Goal: Obtain resource: Obtain resource

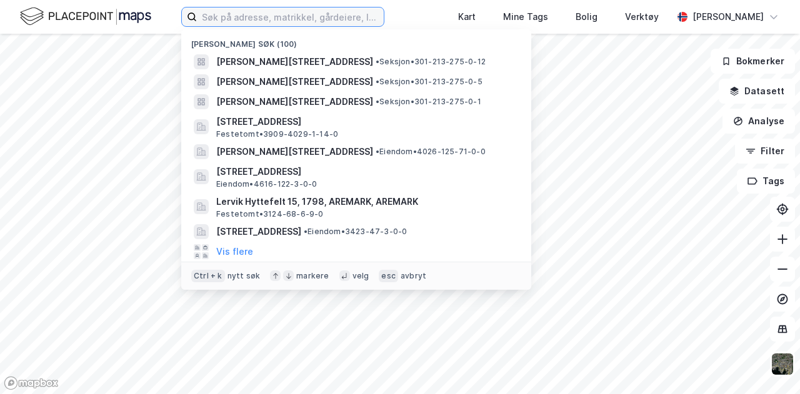
click at [228, 22] on input at bounding box center [290, 17] width 187 height 19
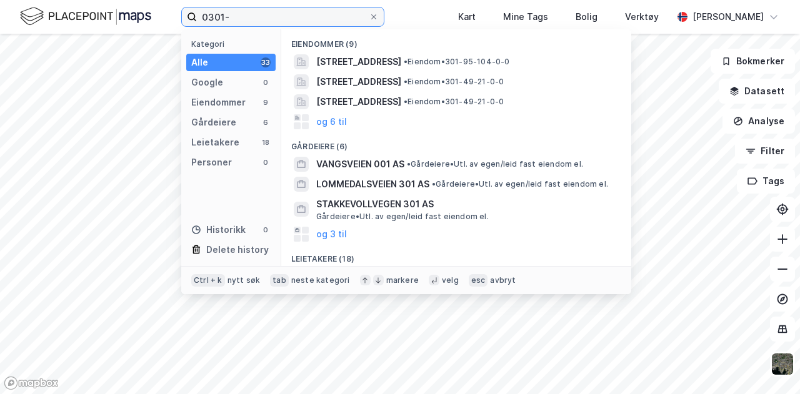
click at [241, 18] on input "0301-" at bounding box center [283, 17] width 172 height 19
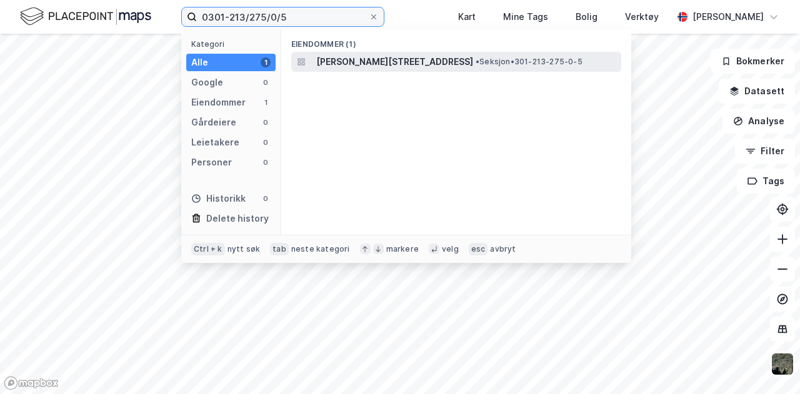
type input "0301-213/275/0/5"
click at [364, 65] on span "[PERSON_NAME][STREET_ADDRESS]" at bounding box center [394, 61] width 157 height 15
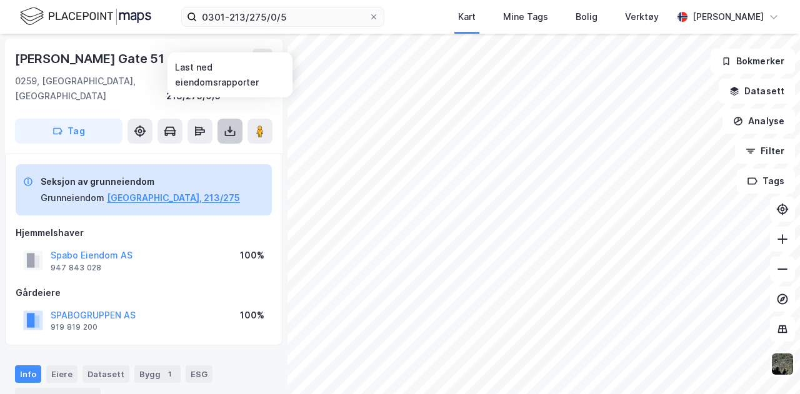
click at [227, 125] on icon at bounding box center [230, 131] width 13 height 13
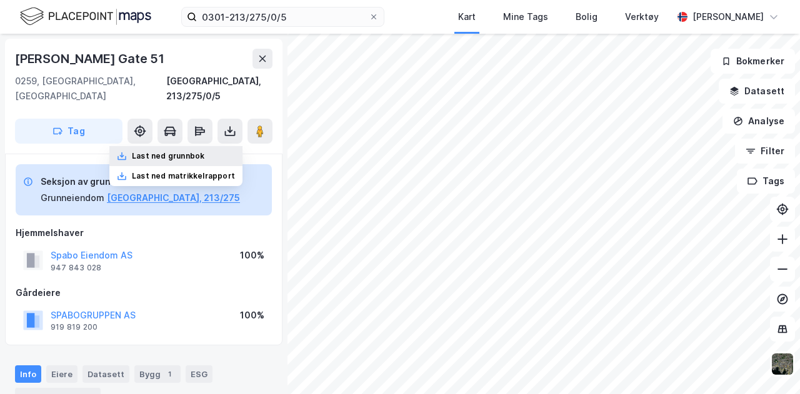
click at [204, 151] on div "Last ned grunnbok" at bounding box center [168, 156] width 73 height 10
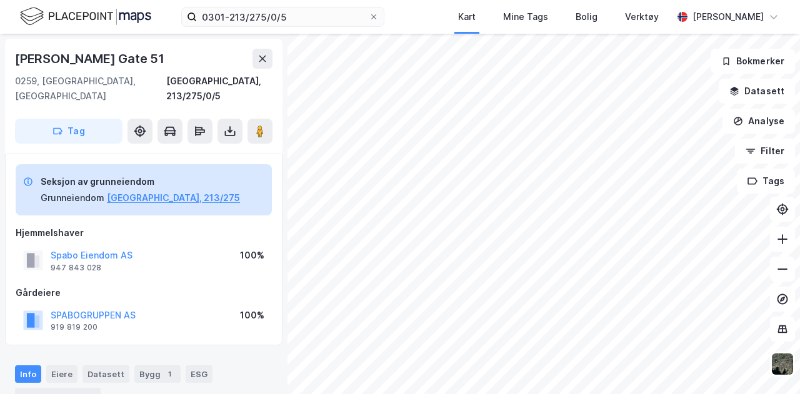
click at [153, 208] on div "Seksjon av grunneiendom Grunneiendom [GEOGRAPHIC_DATA], 213/275 Hjemmelshaver S…" at bounding box center [144, 249] width 256 height 171
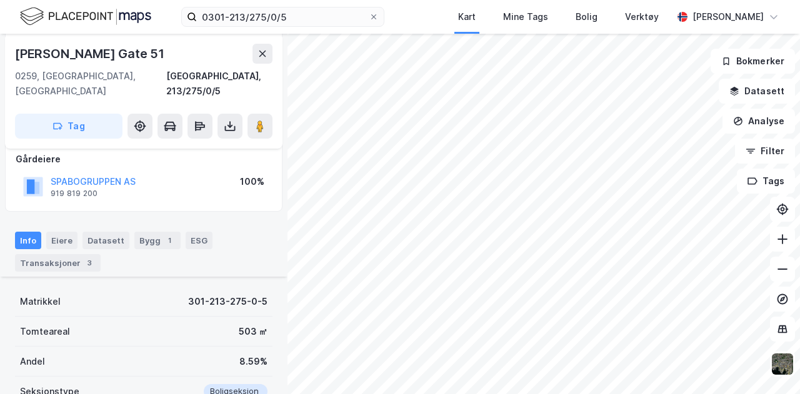
scroll to position [313, 0]
